Goal: Book appointment/travel/reservation

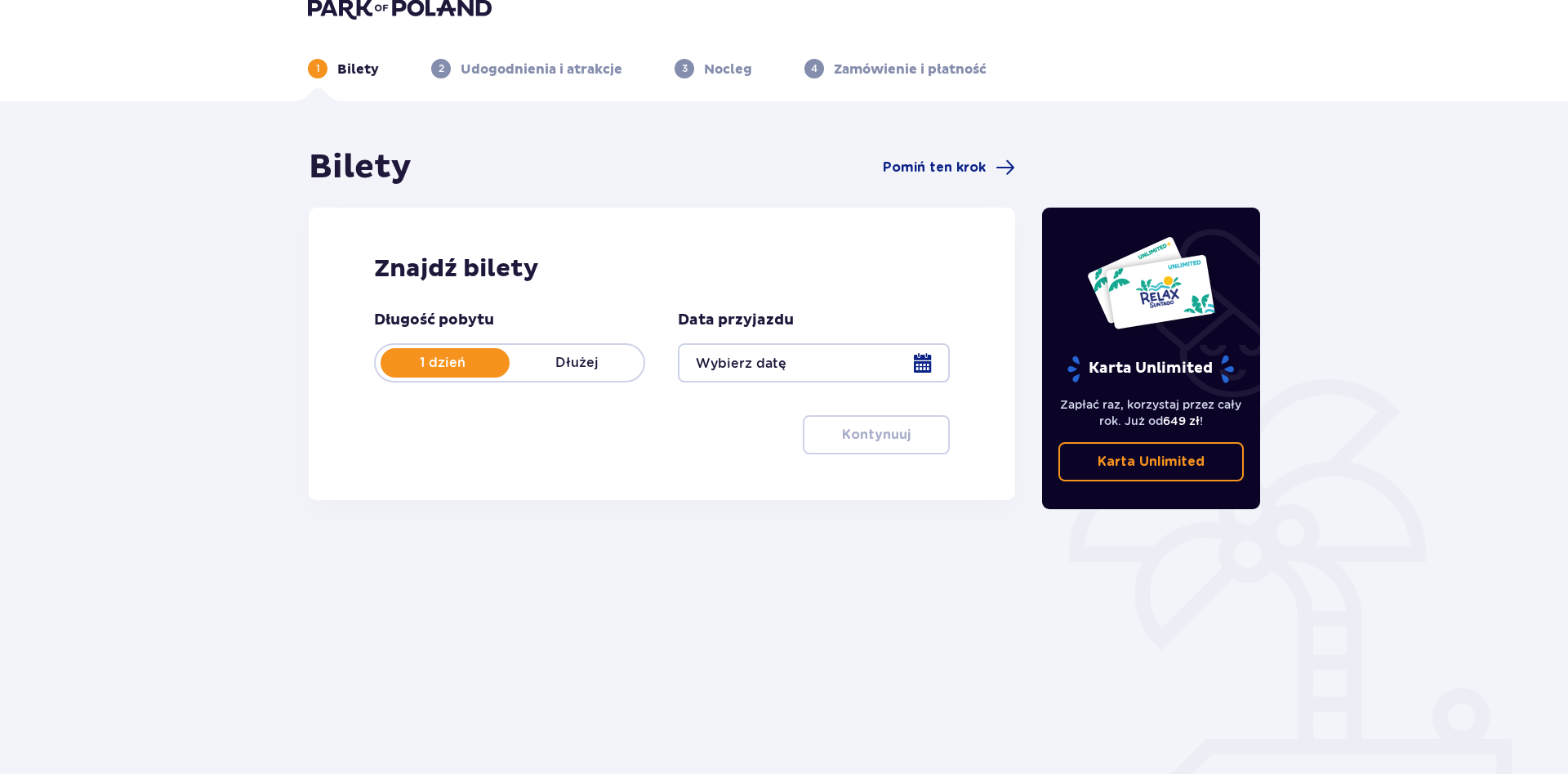
scroll to position [59, 0]
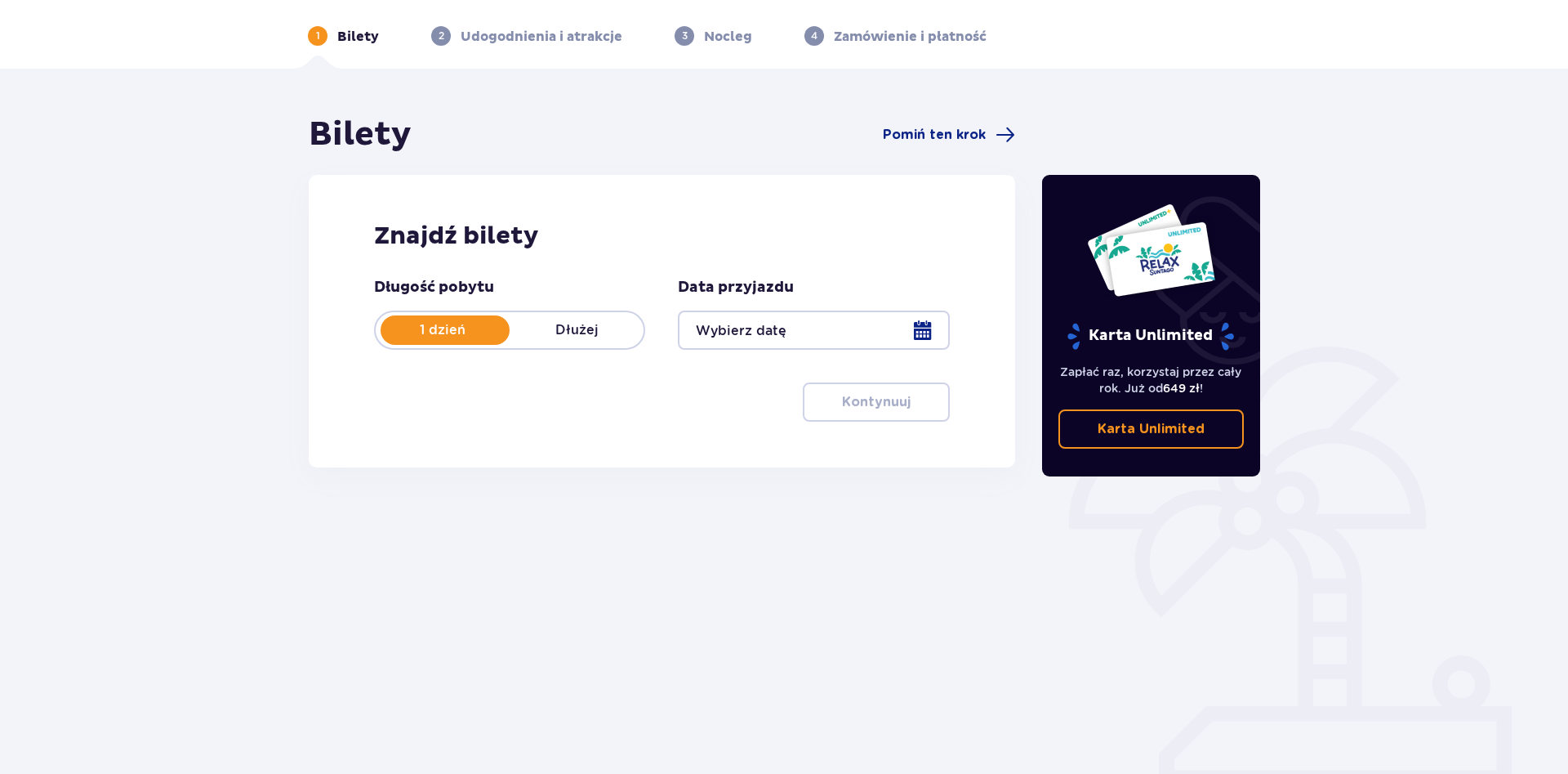
click at [793, 332] on div at bounding box center [813, 330] width 271 height 39
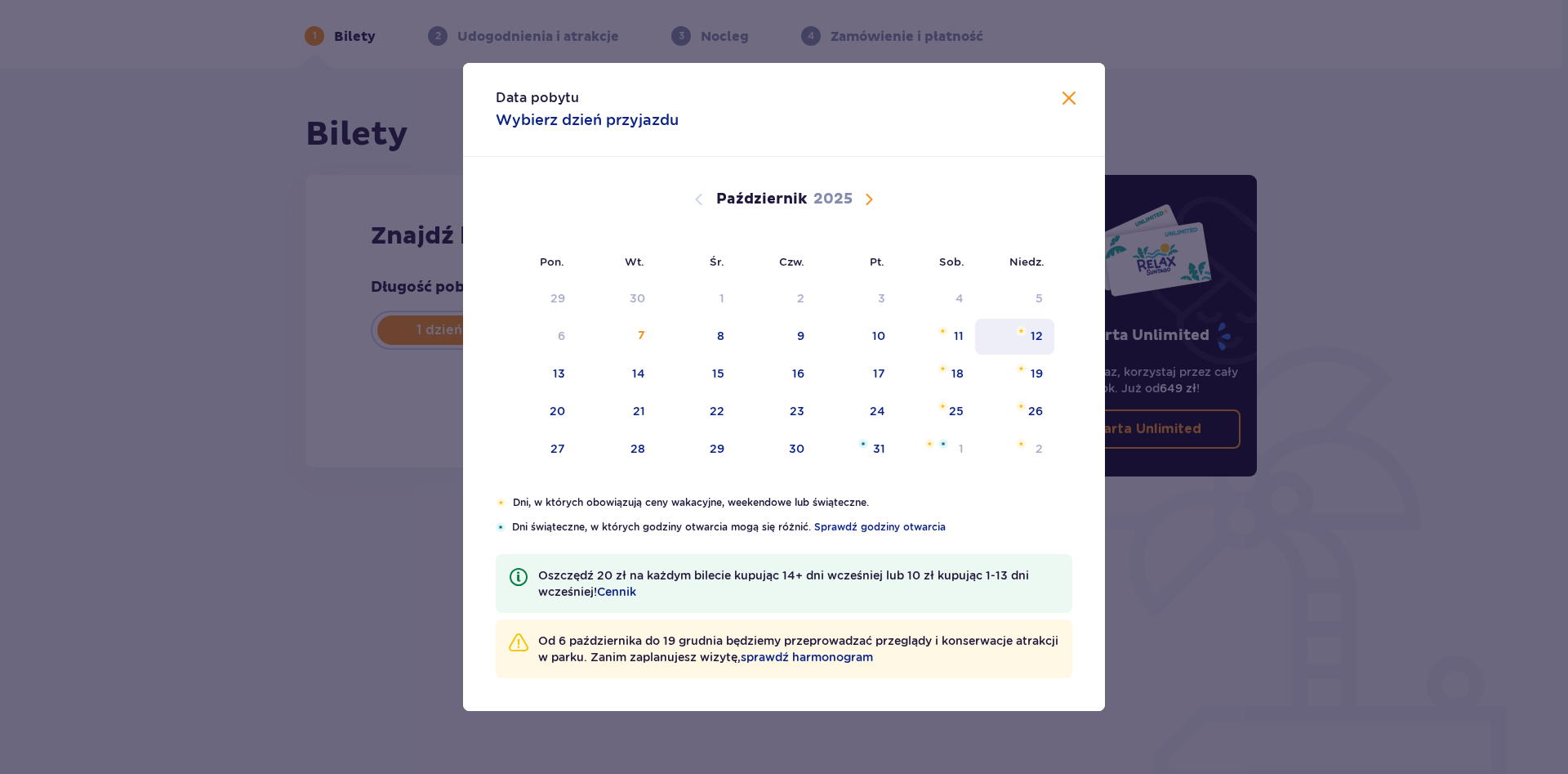
click at [1042, 336] on div "12" at bounding box center [1037, 336] width 12 height 16
type input "[DATE]"
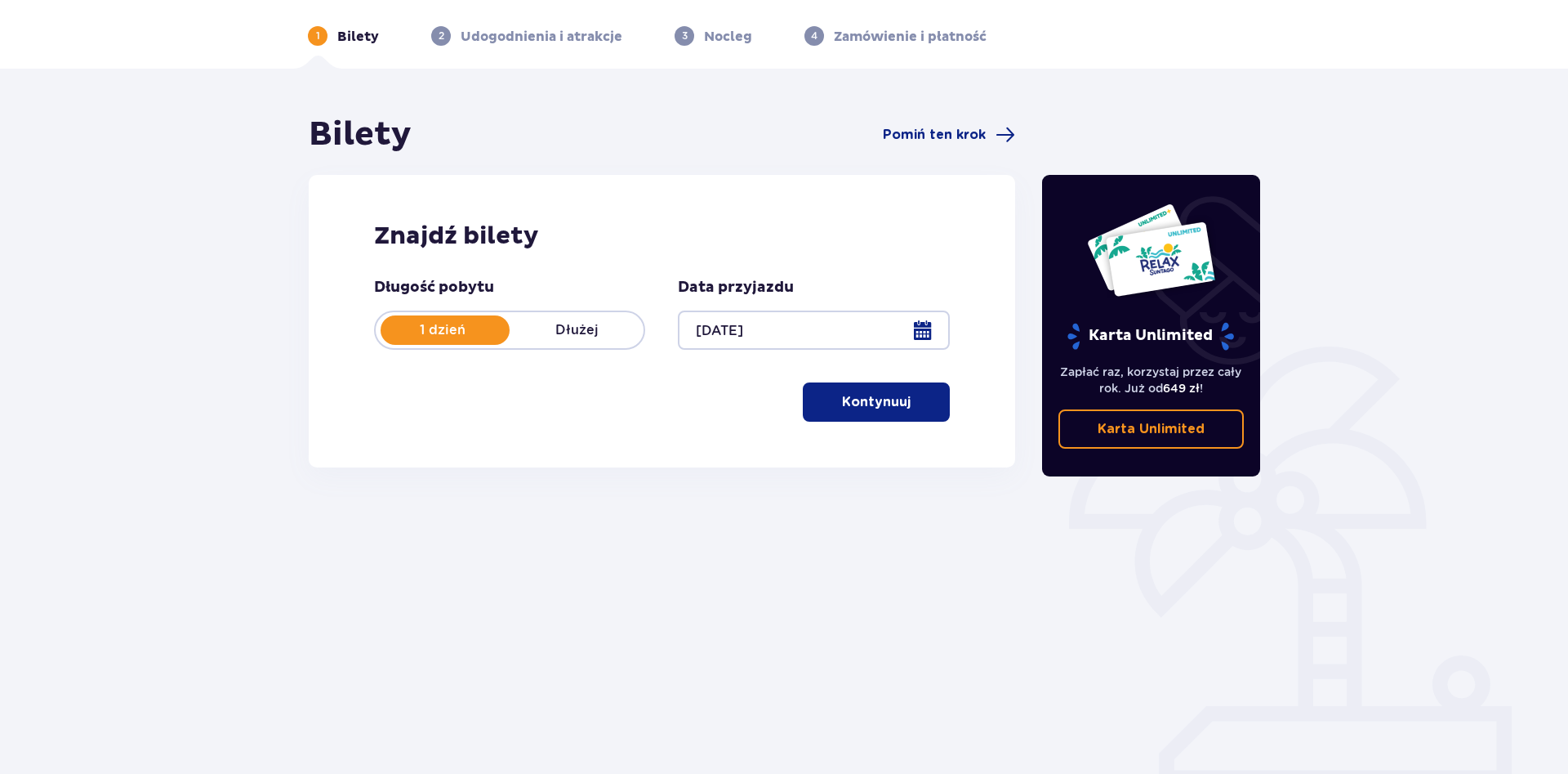
click at [880, 419] on button "Kontynuuj" at bounding box center [877, 402] width 147 height 39
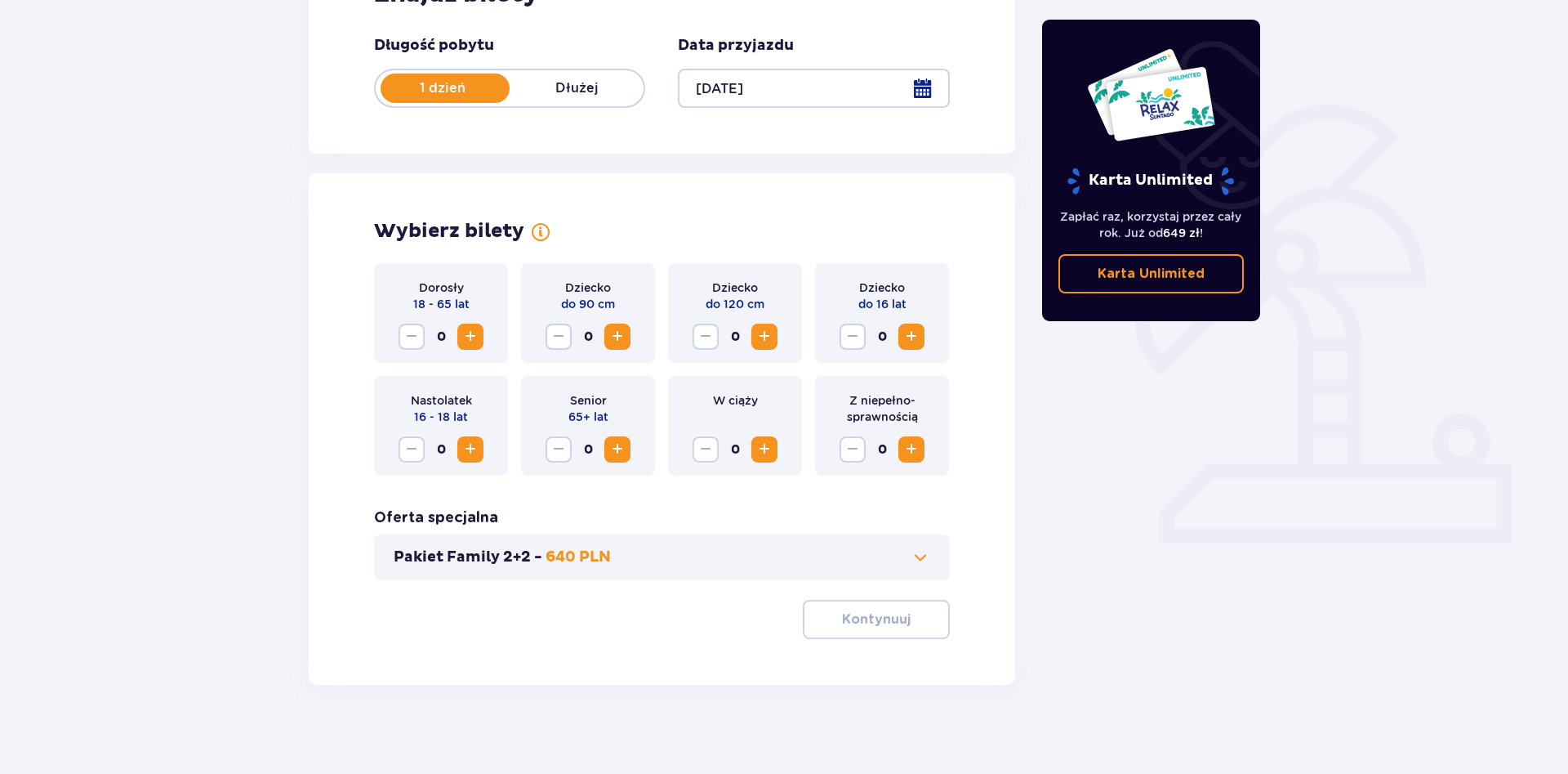
scroll to position [310, 0]
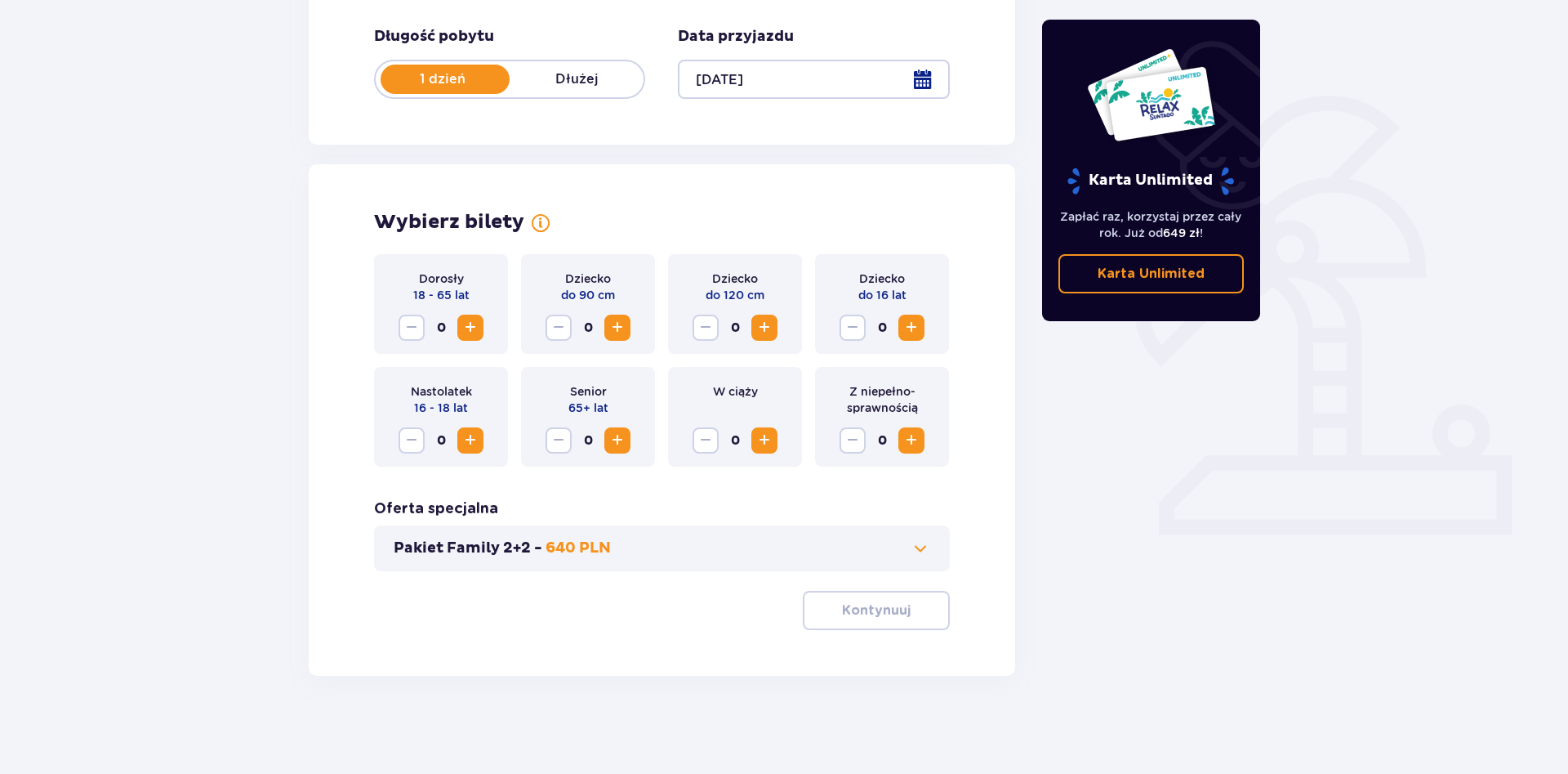
click at [464, 328] on span "Zwiększ" at bounding box center [471, 328] width 20 height 20
click at [915, 626] on button "Kontynuuj" at bounding box center [877, 610] width 147 height 39
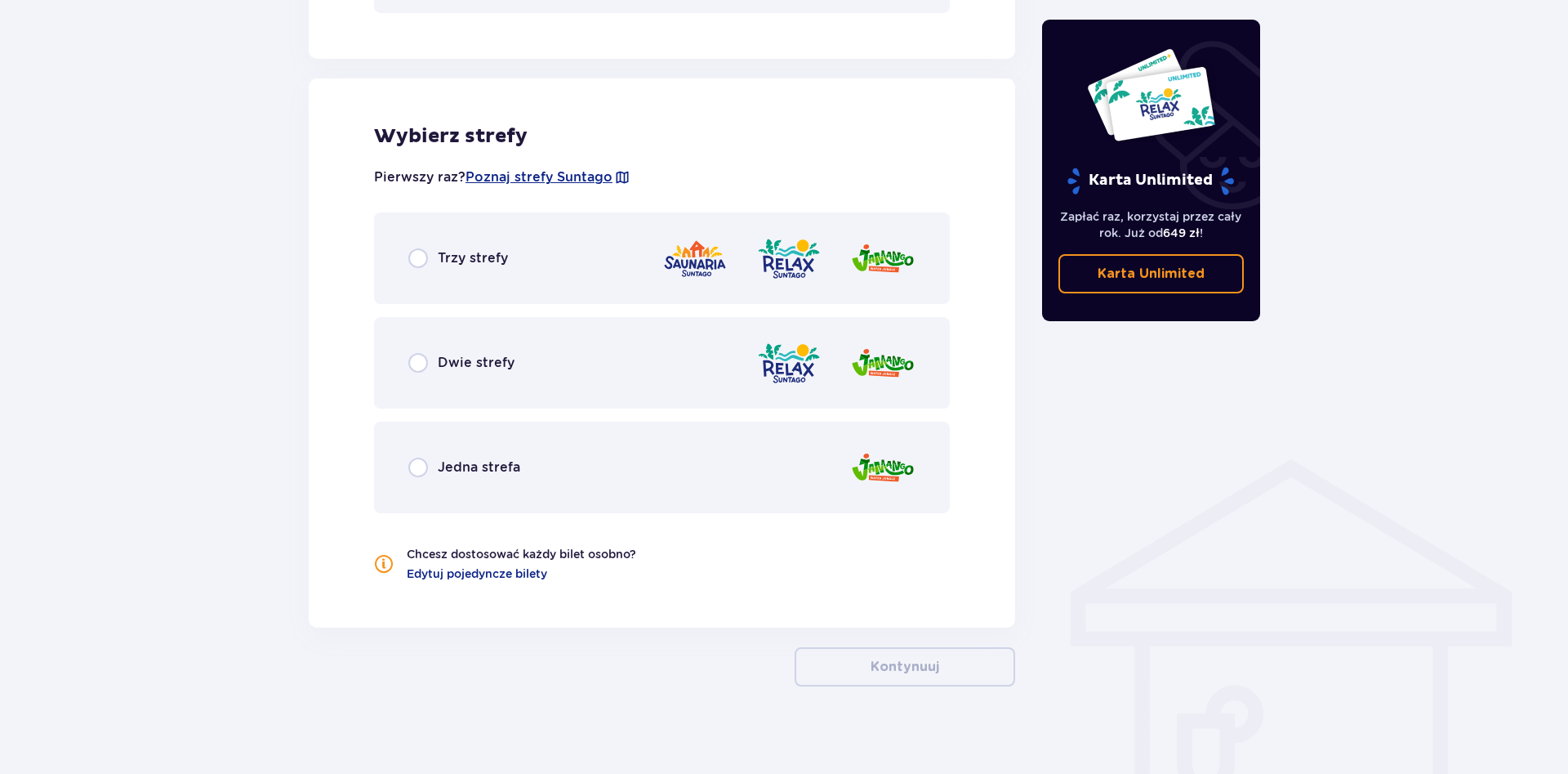
scroll to position [878, 0]
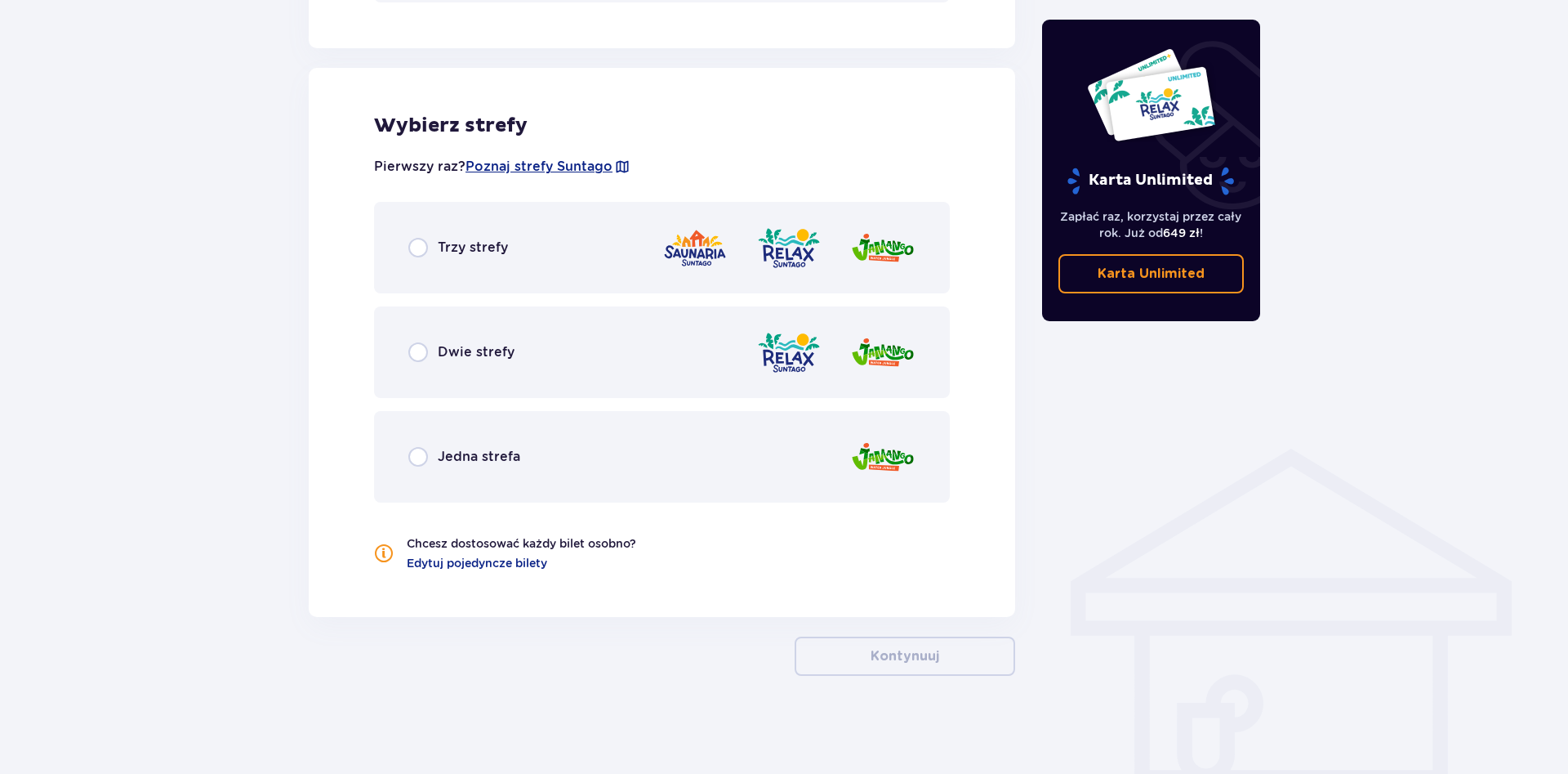
click at [463, 248] on span "Trzy strefy" at bounding box center [473, 247] width 70 height 18
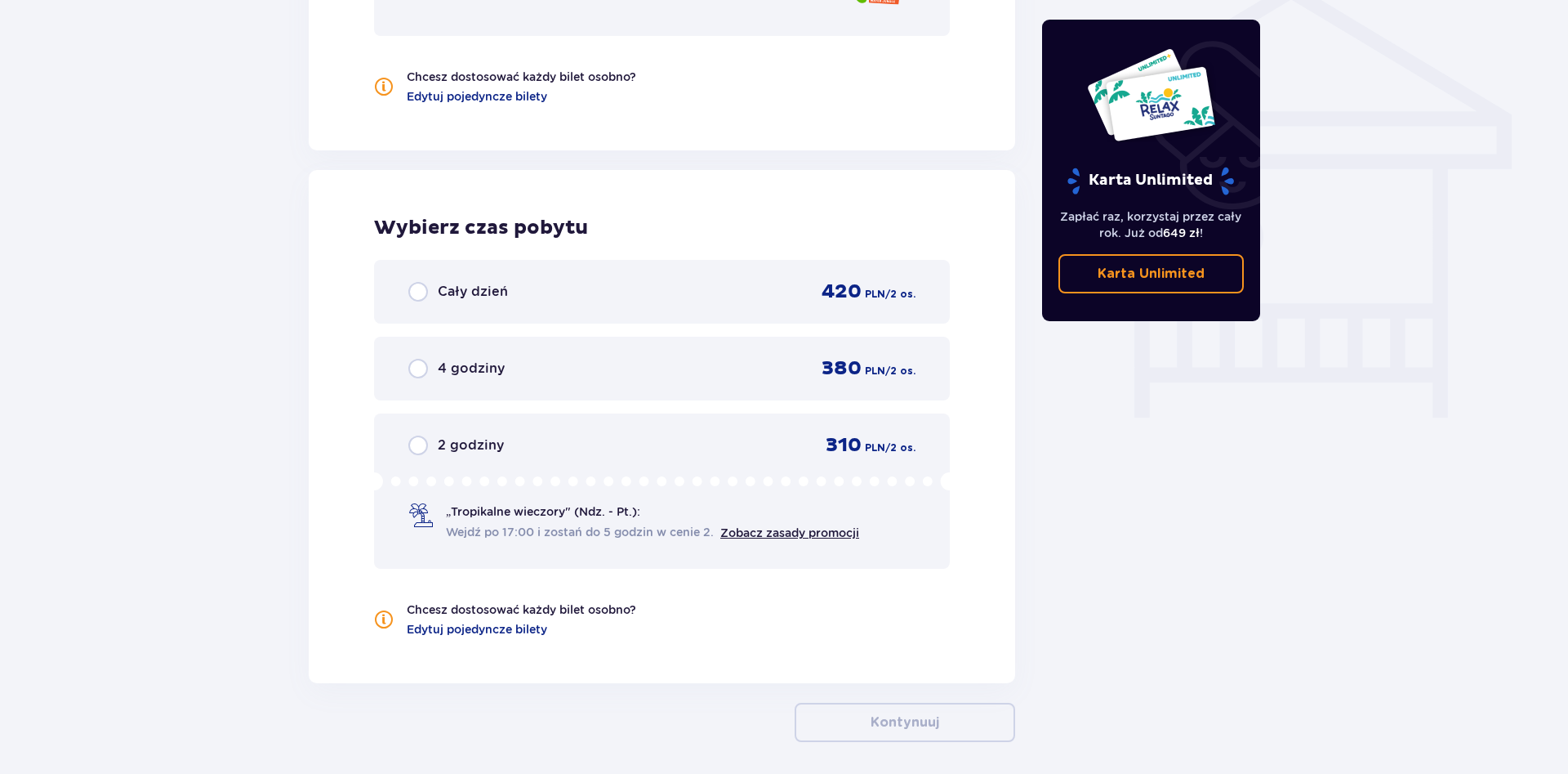
scroll to position [1411, 0]
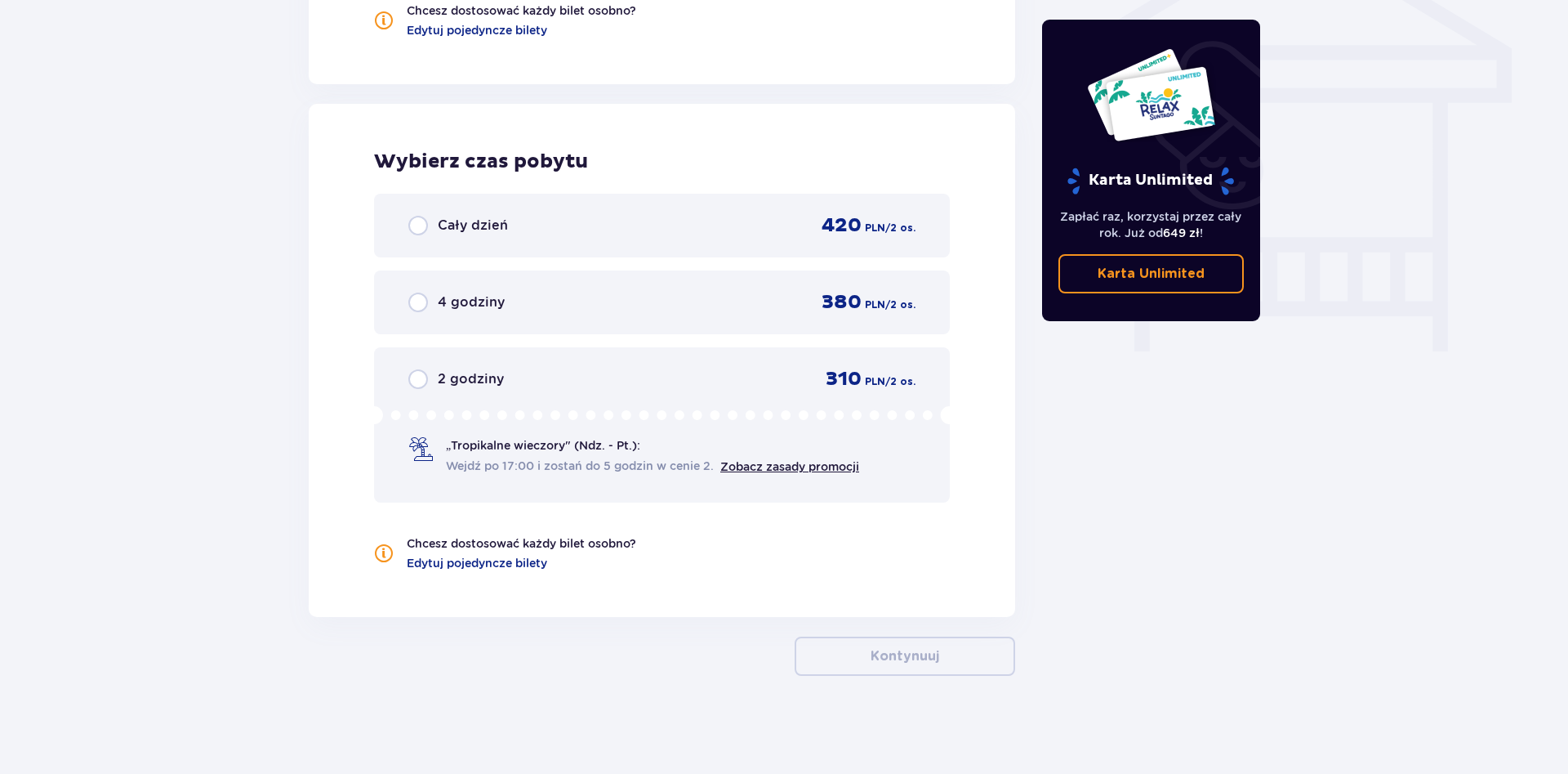
click at [481, 449] on span "„Tropikalne wieczory" (Ndz. - Pt.):" at bounding box center [543, 446] width 194 height 16
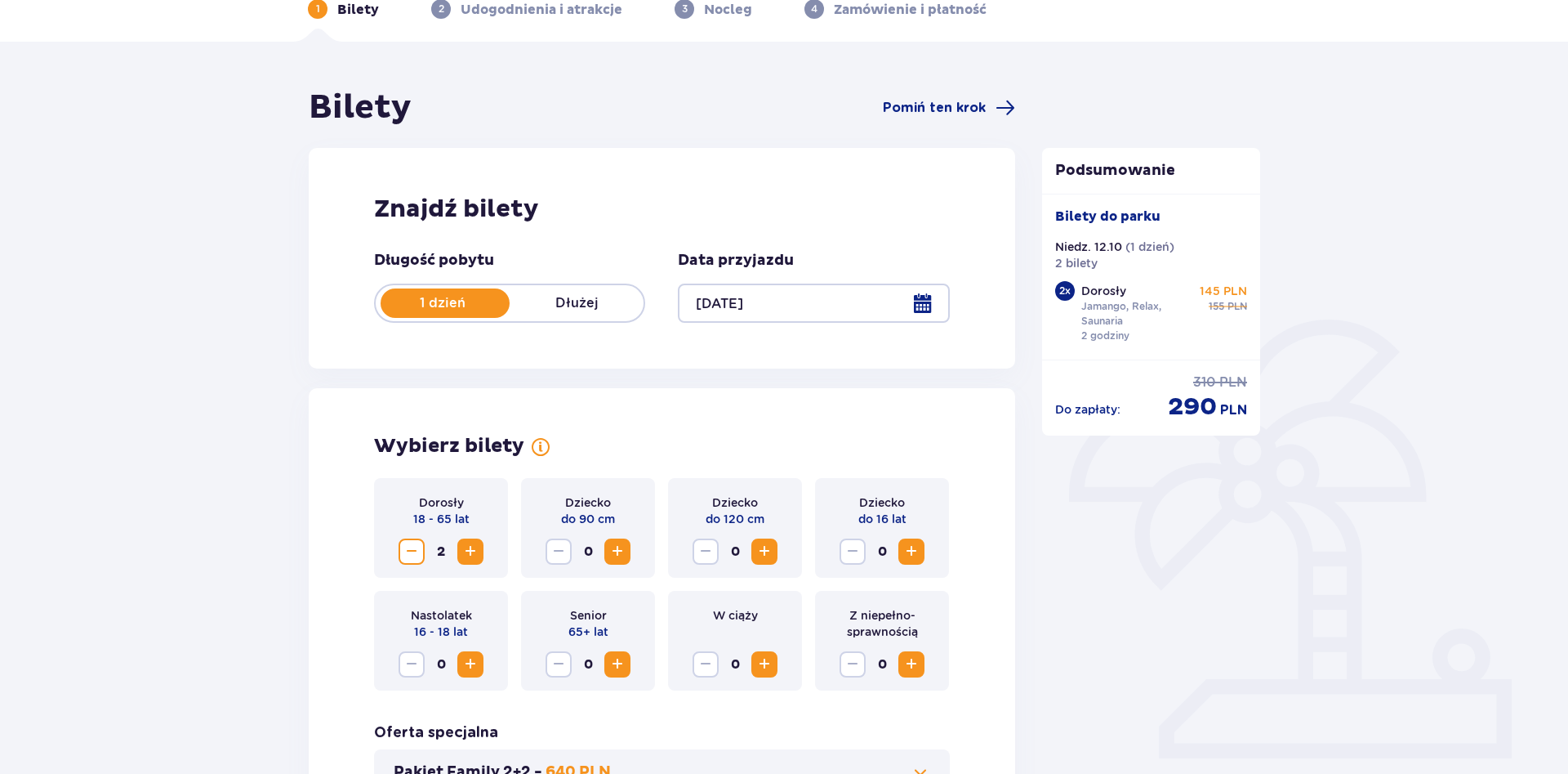
scroll to position [0, 0]
